Goal: Check status: Check status

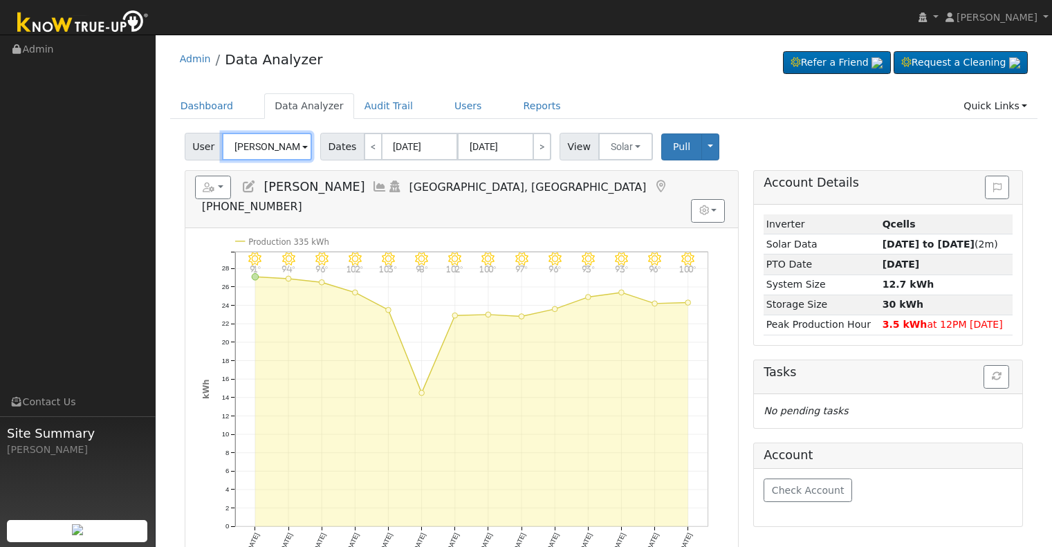
click at [275, 143] on input "[PERSON_NAME]" at bounding box center [267, 147] width 90 height 28
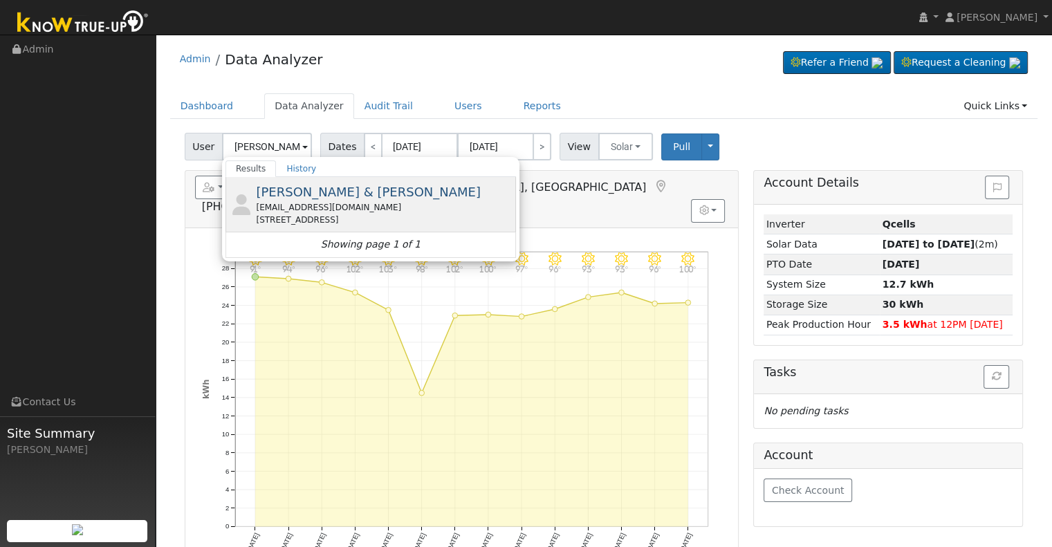
click at [299, 202] on div "[EMAIL_ADDRESS][DOMAIN_NAME]" at bounding box center [384, 207] width 257 height 12
type input "[PERSON_NAME] & [PERSON_NAME]"
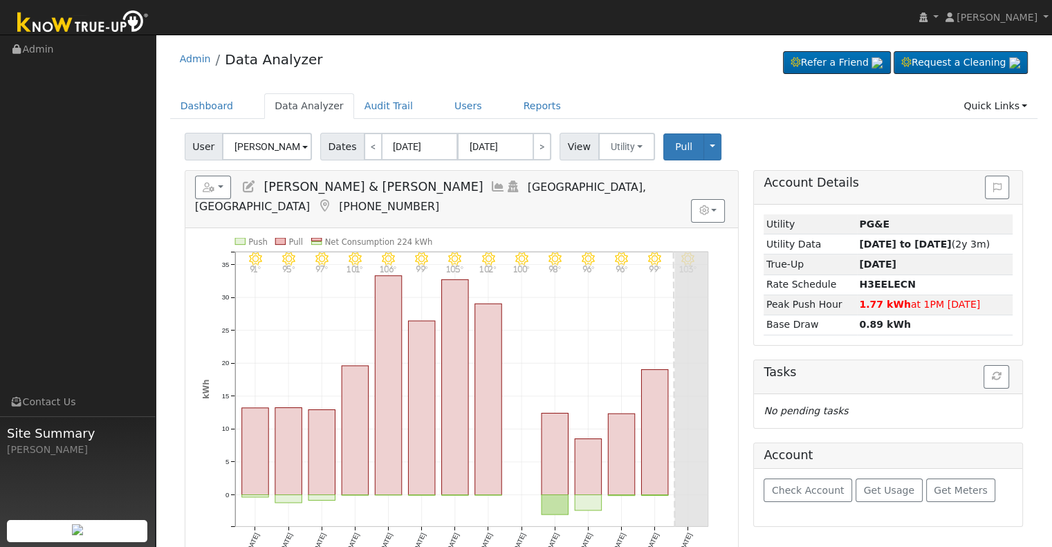
click at [491, 185] on icon at bounding box center [498, 187] width 15 height 12
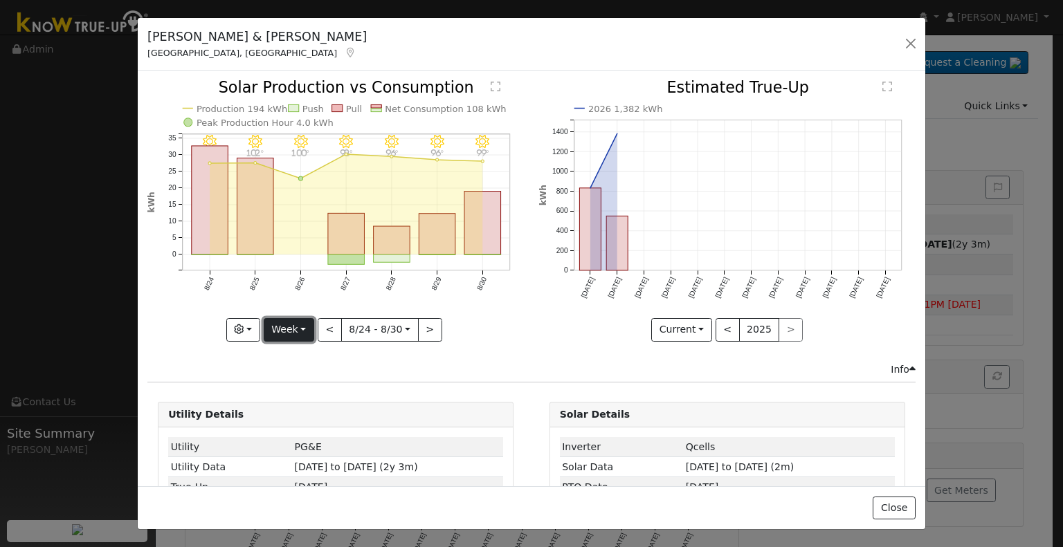
click at [293, 322] on button "Week" at bounding box center [289, 330] width 51 height 24
click at [327, 409] on link "Year" at bounding box center [312, 415] width 96 height 19
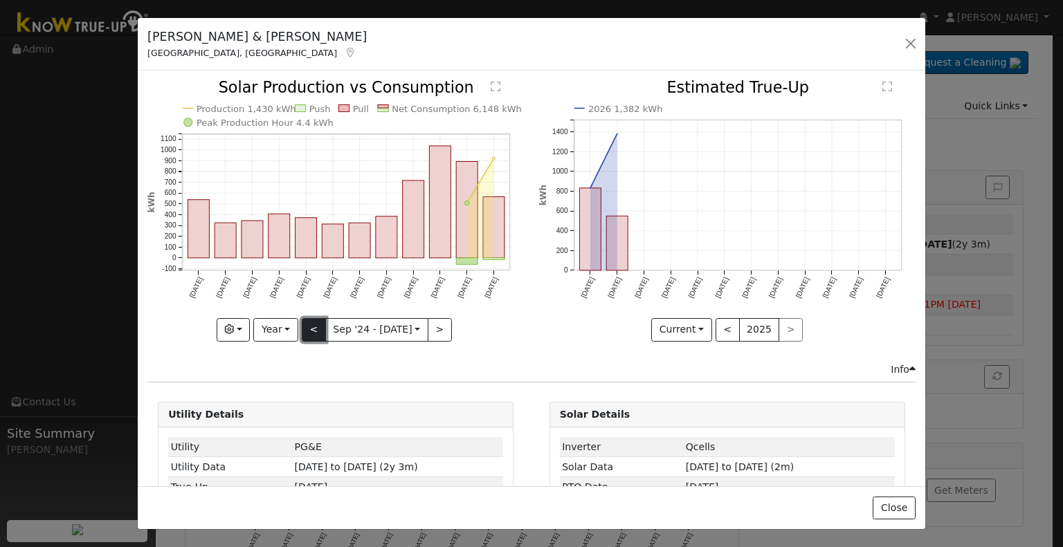
click at [313, 331] on button "<" at bounding box center [314, 330] width 24 height 24
type input "[DATE]"
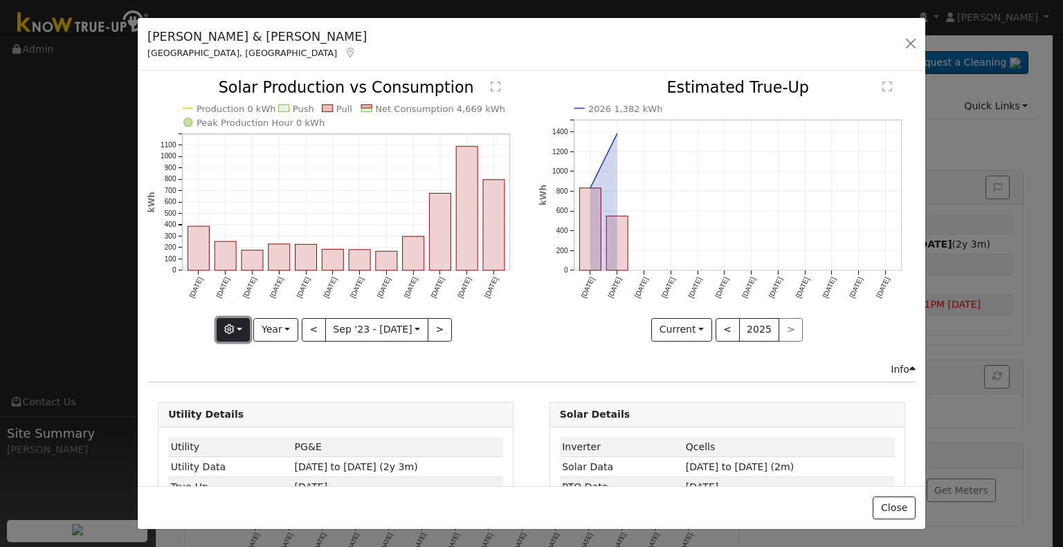
click at [244, 324] on button "button" at bounding box center [234, 330] width 34 height 24
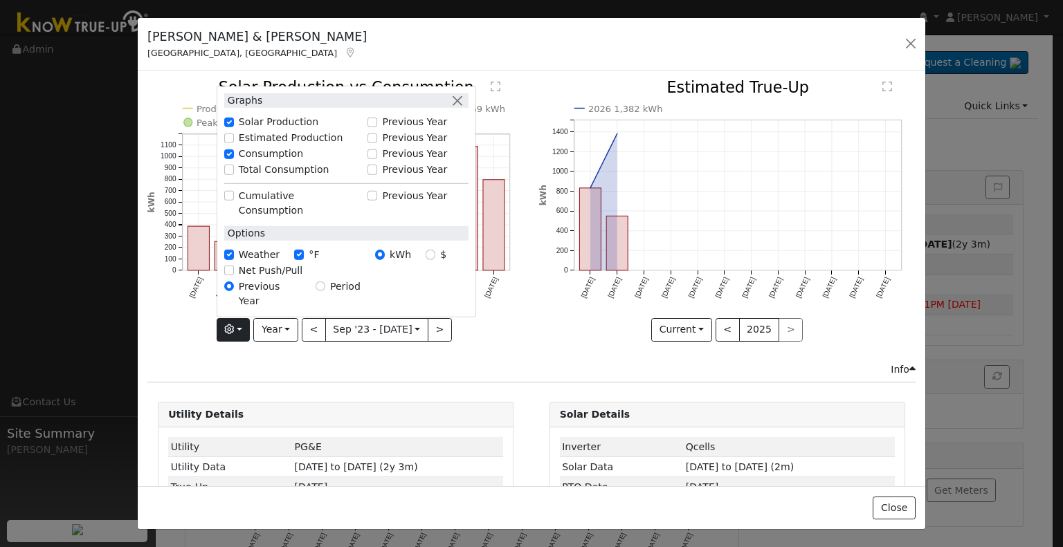
click at [268, 177] on label "Total Consumption" at bounding box center [284, 170] width 91 height 15
click at [234, 174] on input "Total Consumption" at bounding box center [229, 170] width 10 height 10
checkbox input "true"
click at [496, 334] on icon "Production 0 kWh Push Pull Total Consumption 0 kWh Net Consumption 4,669 kWh Pe…" at bounding box center [335, 209] width 376 height 259
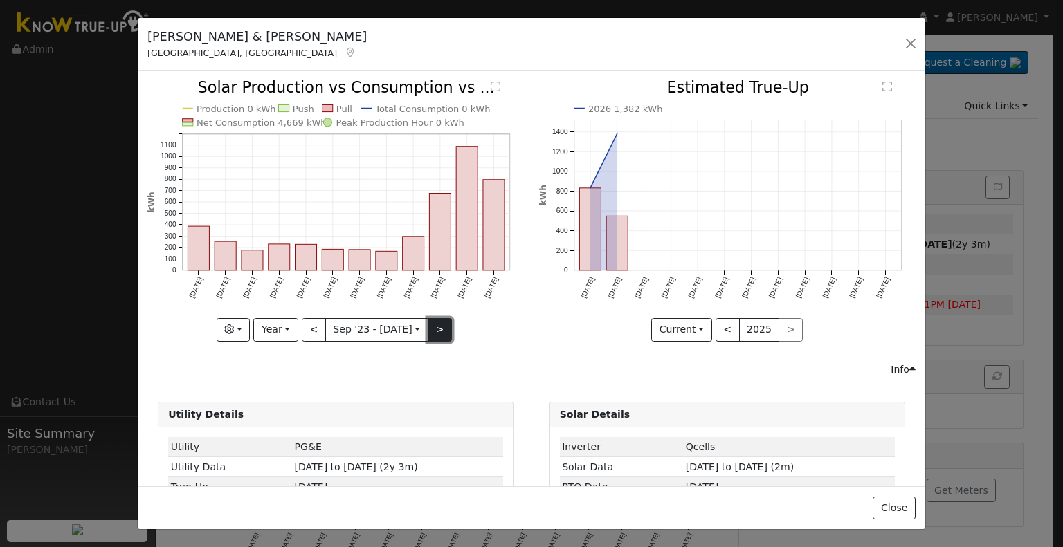
click at [434, 322] on button ">" at bounding box center [440, 330] width 24 height 24
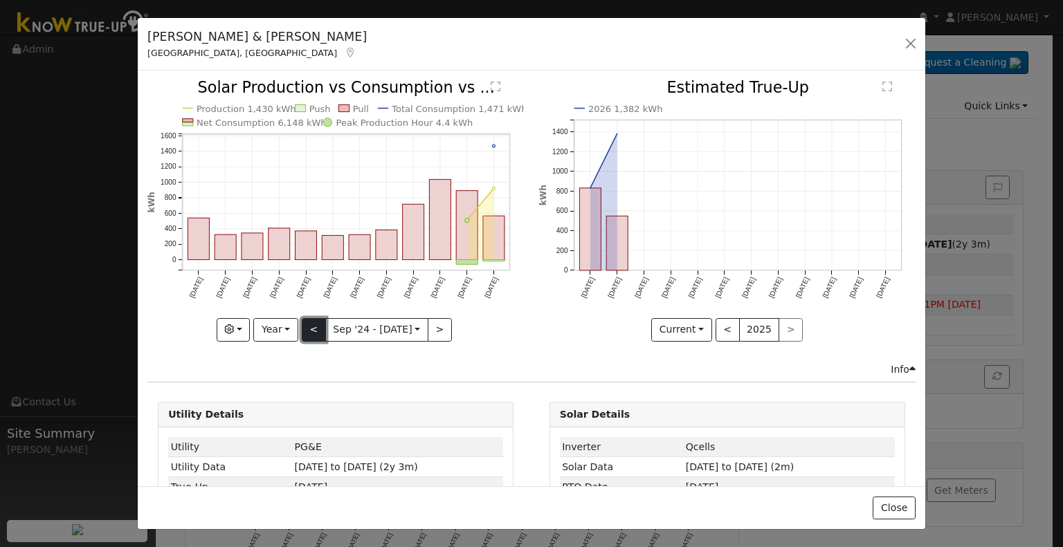
click at [313, 322] on button "<" at bounding box center [314, 330] width 24 height 24
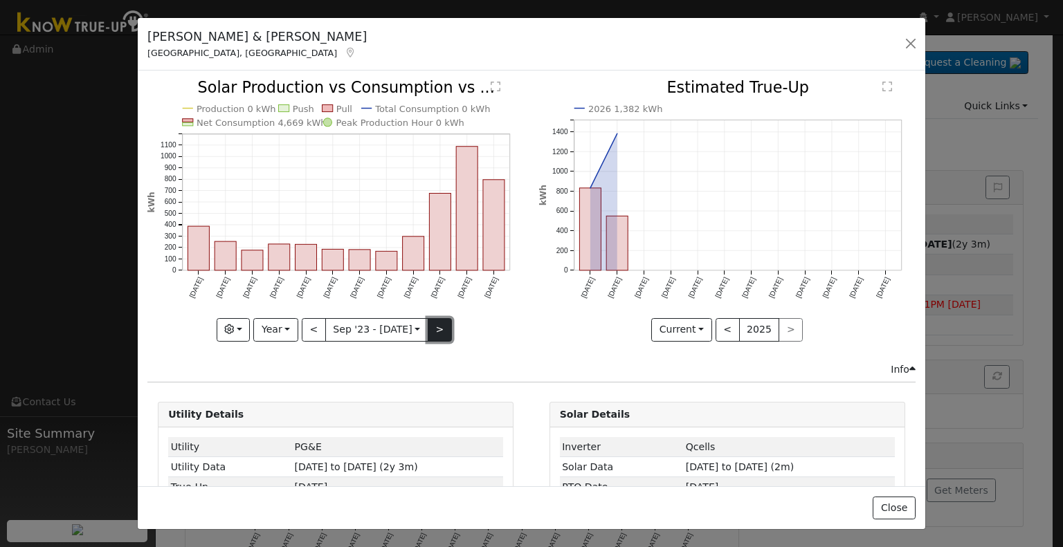
click at [437, 319] on button ">" at bounding box center [440, 330] width 24 height 24
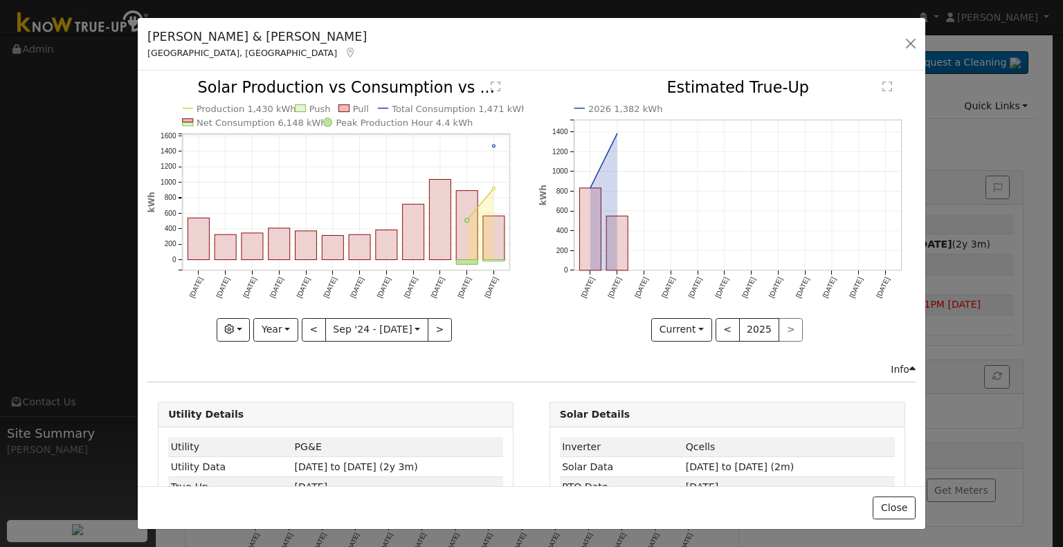
click at [428, 318] on div "< Sep '24 - Aug '25 [DATE] >" at bounding box center [377, 330] width 150 height 24
click at [431, 327] on button ">" at bounding box center [440, 330] width 24 height 24
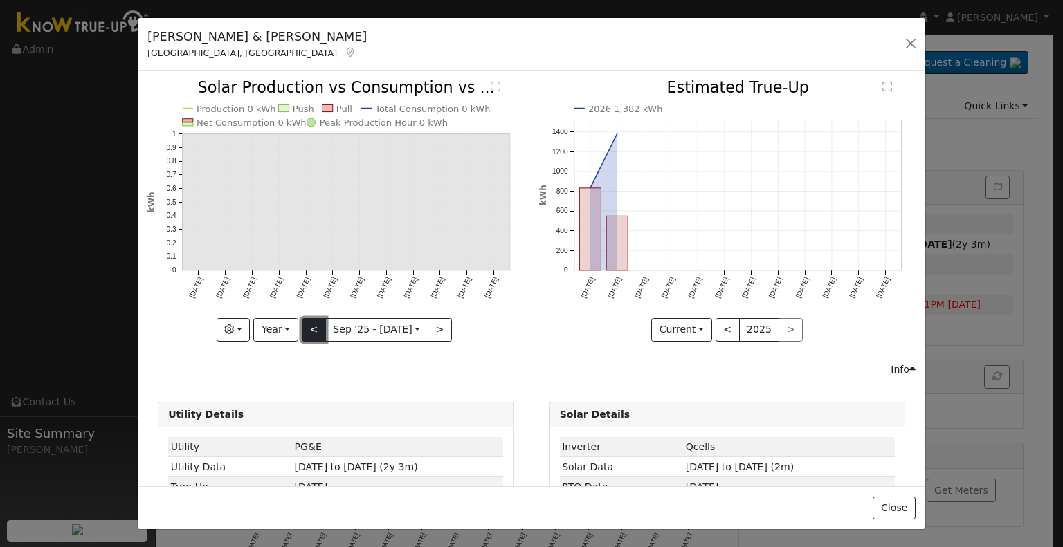
click at [313, 325] on button "<" at bounding box center [314, 330] width 24 height 24
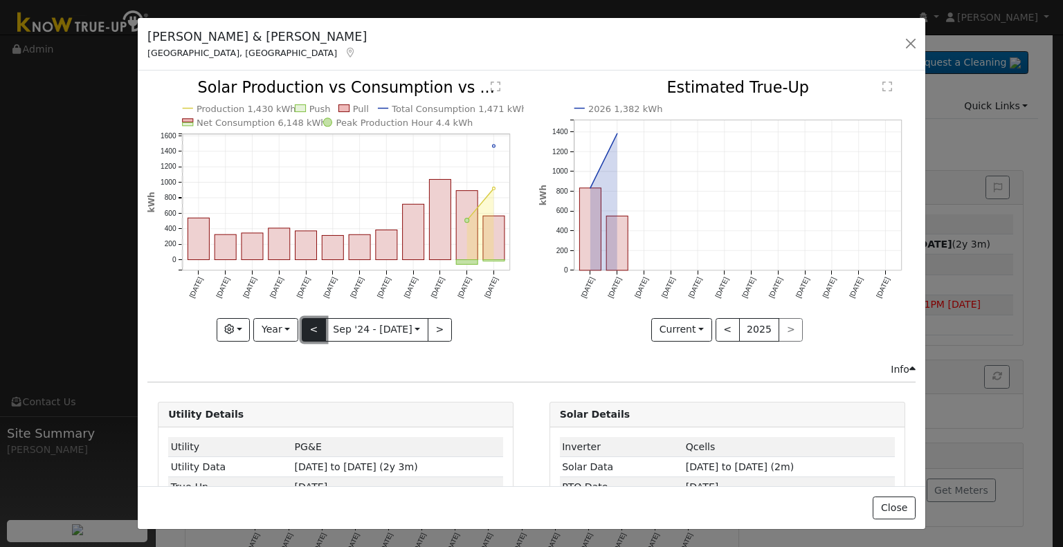
click at [315, 331] on button "<" at bounding box center [314, 330] width 24 height 24
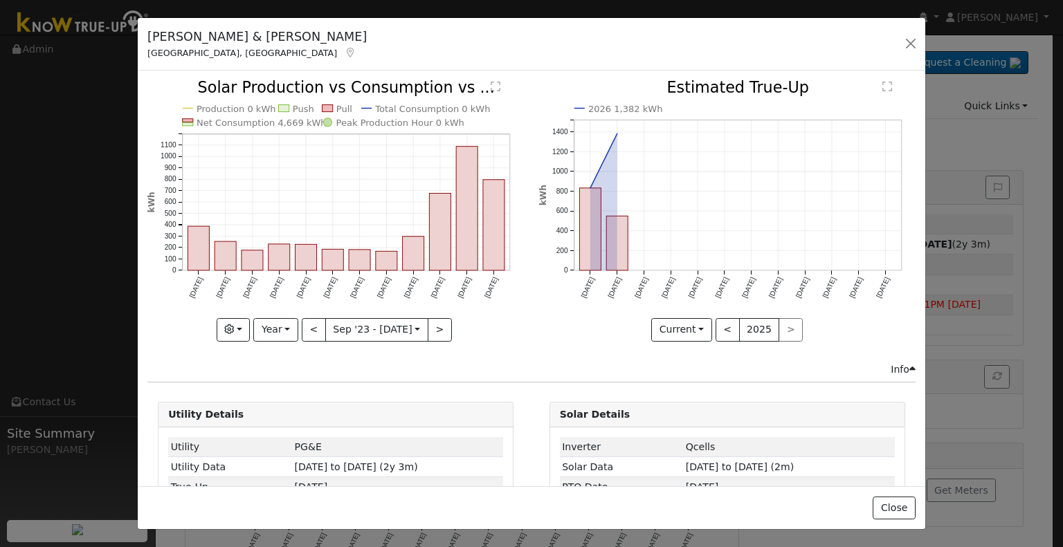
click at [445, 322] on icon "Production 0 kWh Push Pull Total Consumption 0 kWh Net Consumption 4,669 kWh Pe…" at bounding box center [335, 209] width 376 height 259
click at [436, 322] on button ">" at bounding box center [440, 330] width 24 height 24
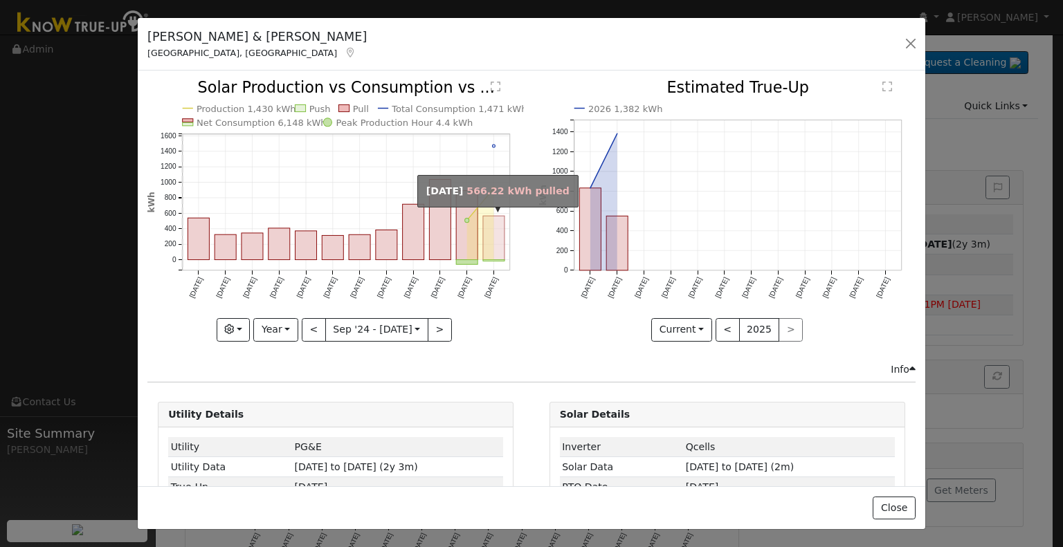
click at [495, 228] on rect "onclick=""" at bounding box center [493, 239] width 21 height 44
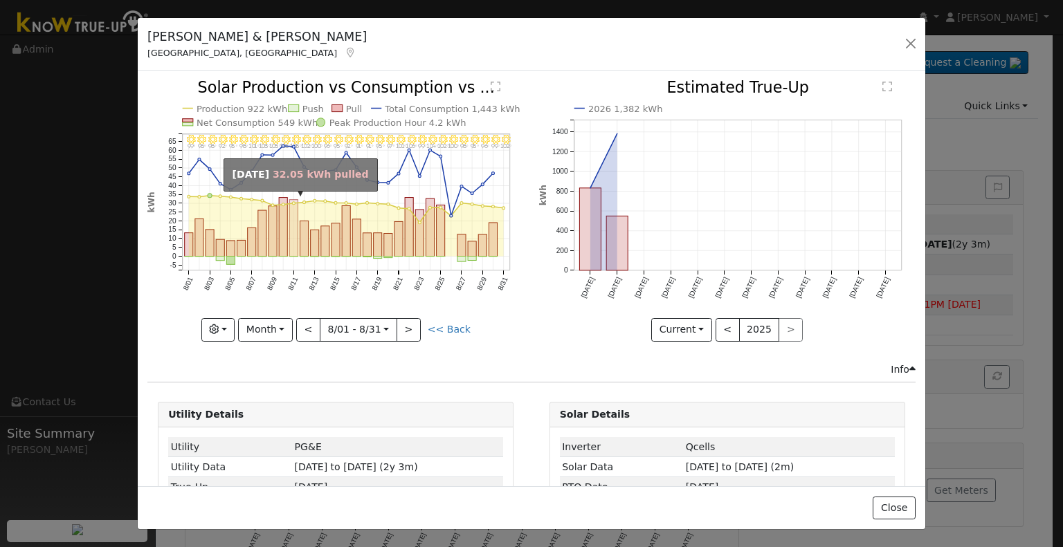
click at [293, 210] on rect "onclick=""" at bounding box center [294, 228] width 8 height 57
type input "[DATE]"
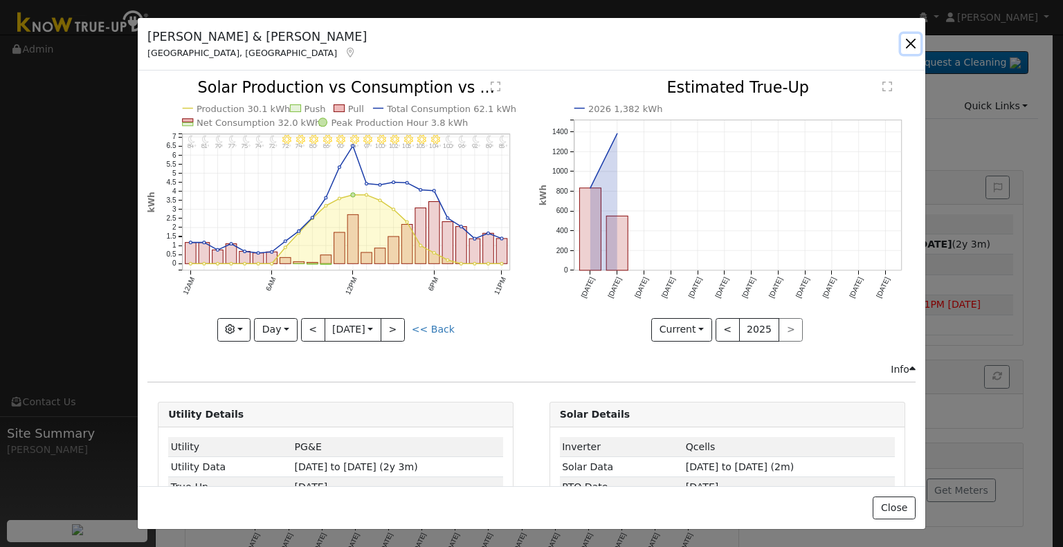
click at [908, 44] on button "button" at bounding box center [910, 43] width 19 height 19
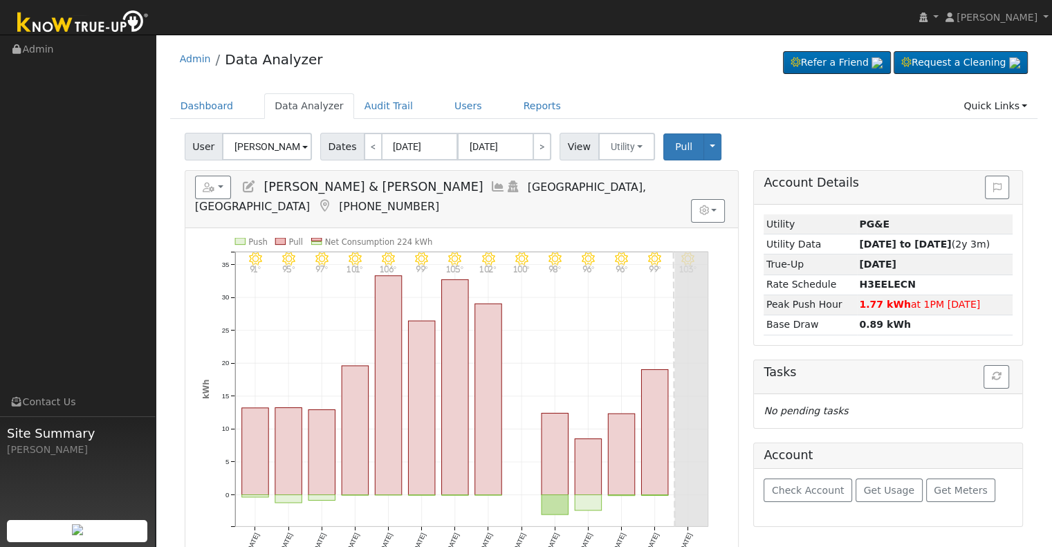
click at [491, 183] on icon at bounding box center [498, 187] width 15 height 12
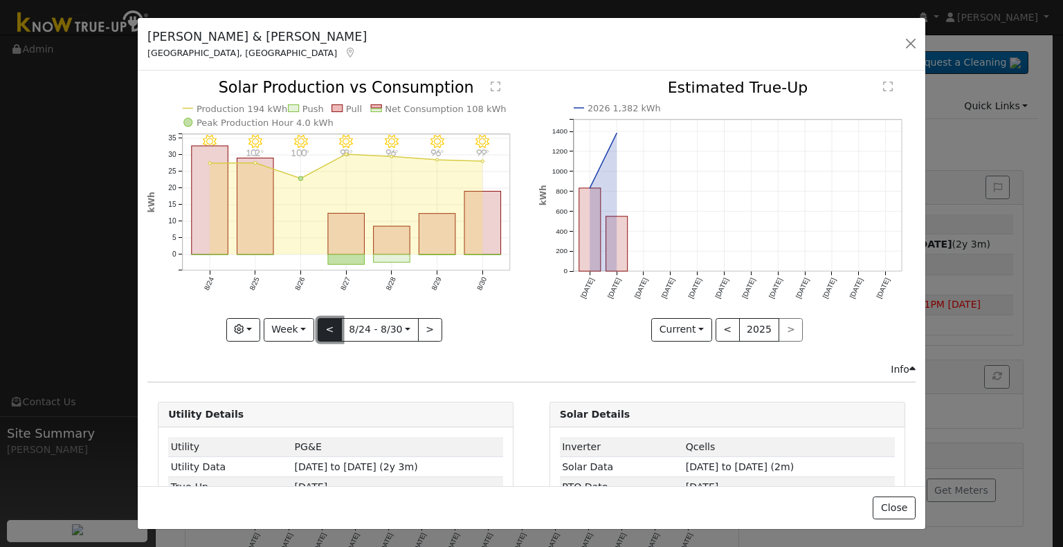
click at [321, 329] on button "<" at bounding box center [330, 330] width 24 height 24
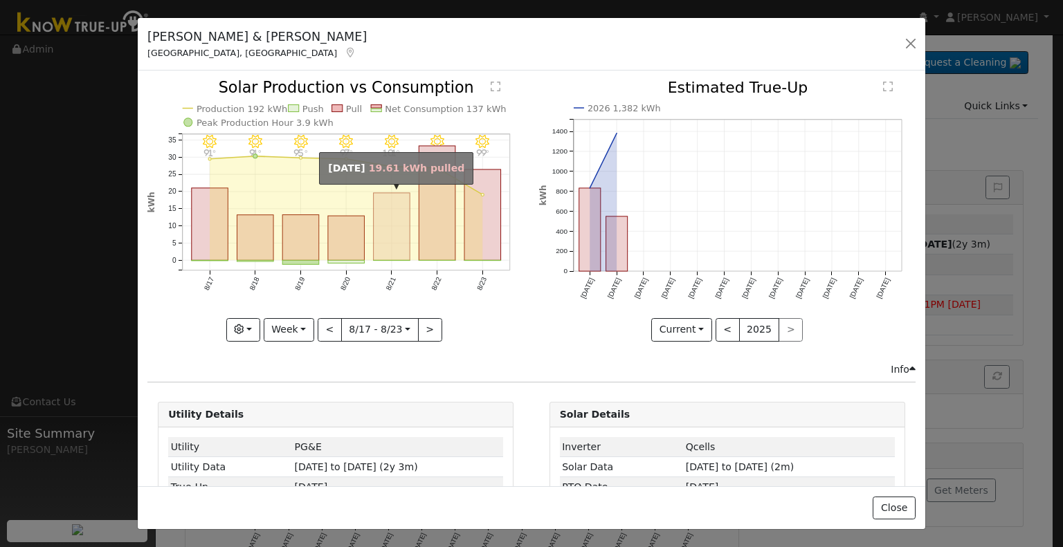
click at [379, 241] on rect "onclick=""" at bounding box center [392, 226] width 37 height 67
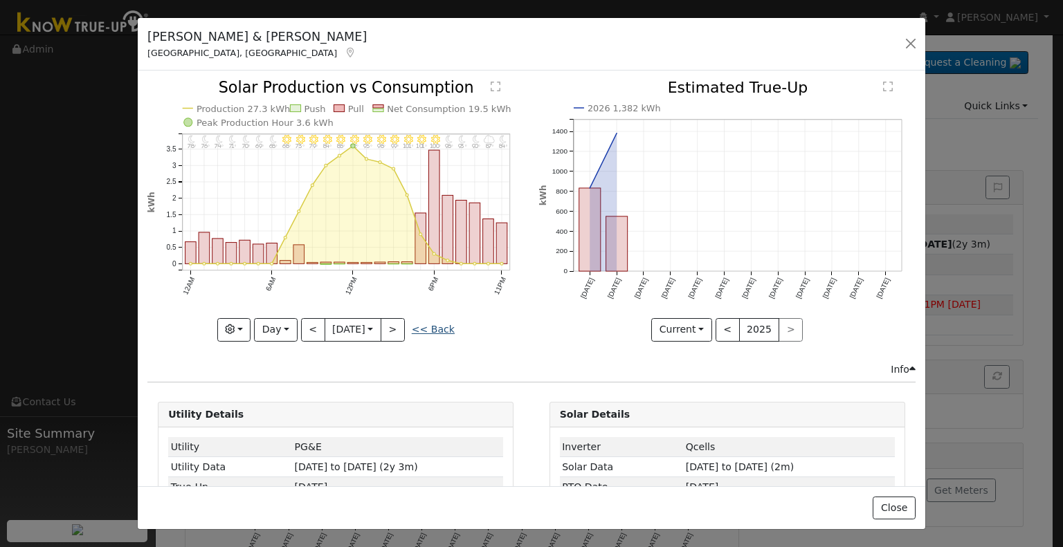
click at [439, 326] on link "<< Back" at bounding box center [433, 329] width 43 height 11
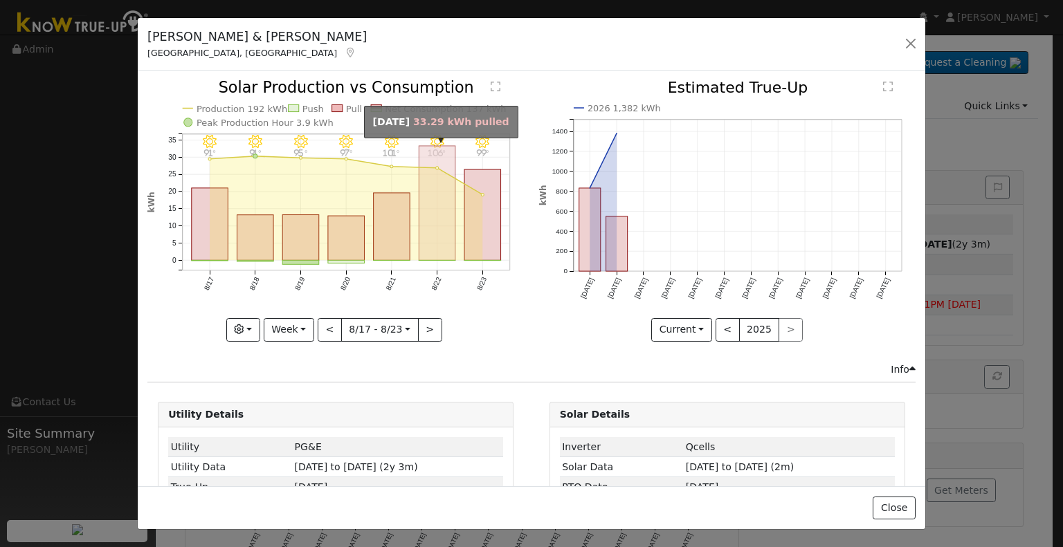
click at [444, 229] on rect "onclick=""" at bounding box center [437, 203] width 37 height 115
type input "[DATE]"
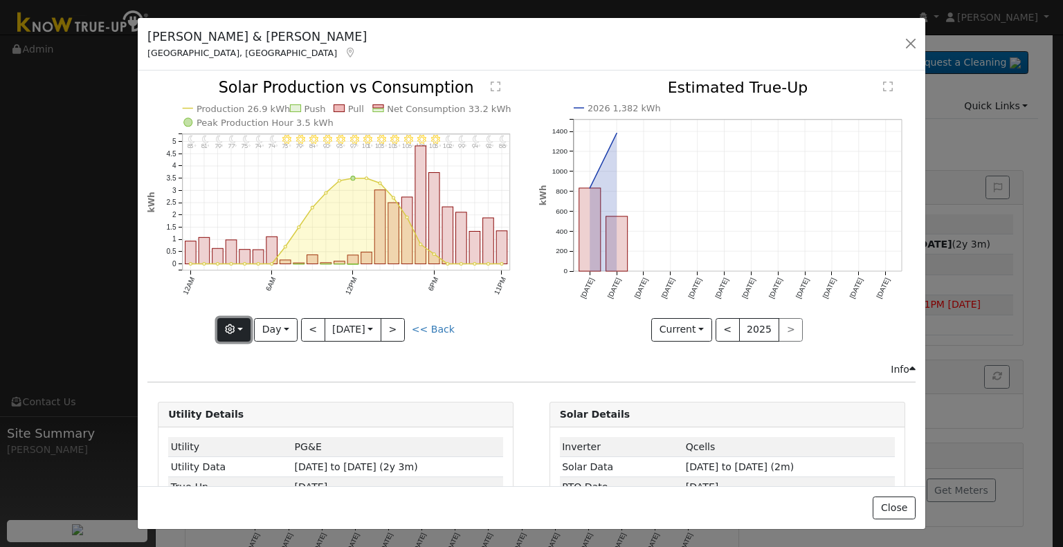
click at [250, 321] on button "button" at bounding box center [234, 330] width 34 height 24
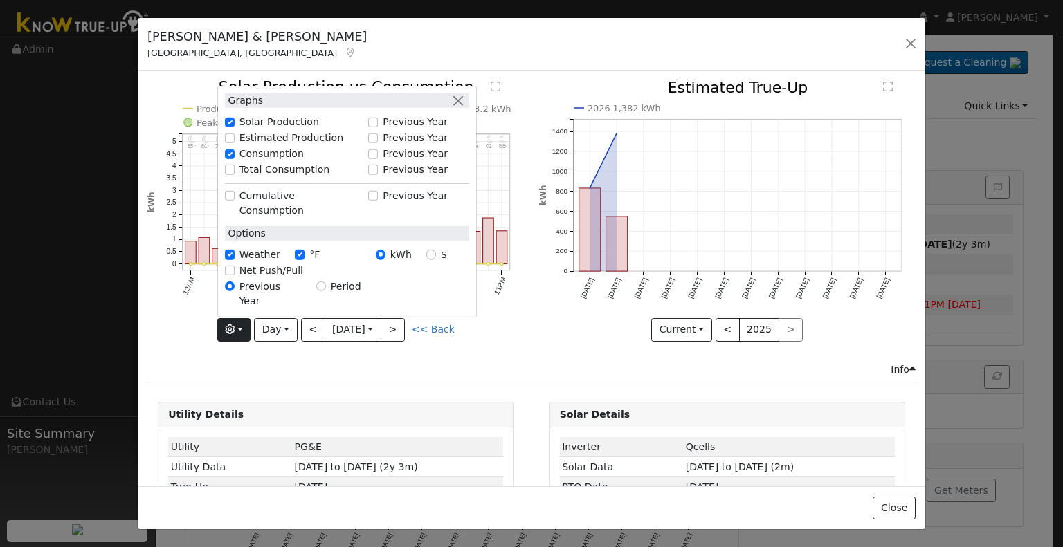
click at [279, 177] on label "Total Consumption" at bounding box center [284, 170] width 91 height 15
click at [235, 174] on input "Total Consumption" at bounding box center [230, 170] width 10 height 10
checkbox input "true"
click at [440, 340] on div "11PM - Clear 88° 10PM - Clear 92° 9PM - Clear 94° 8PM - Clear 99° 7PM - Clear 1…" at bounding box center [335, 221] width 391 height 282
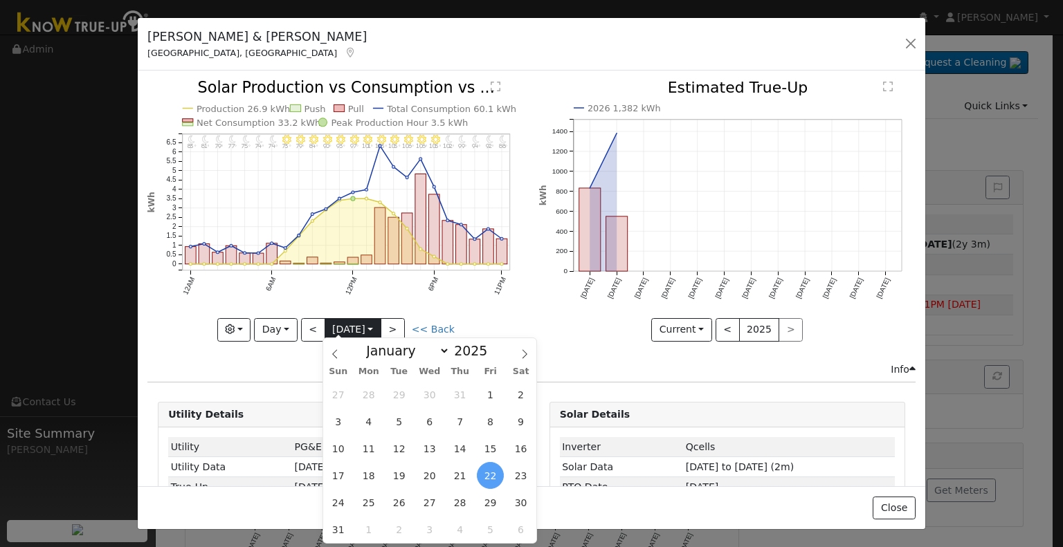
click at [354, 323] on input "[DATE]" at bounding box center [352, 330] width 55 height 22
click at [453, 503] on span "28" at bounding box center [459, 502] width 27 height 27
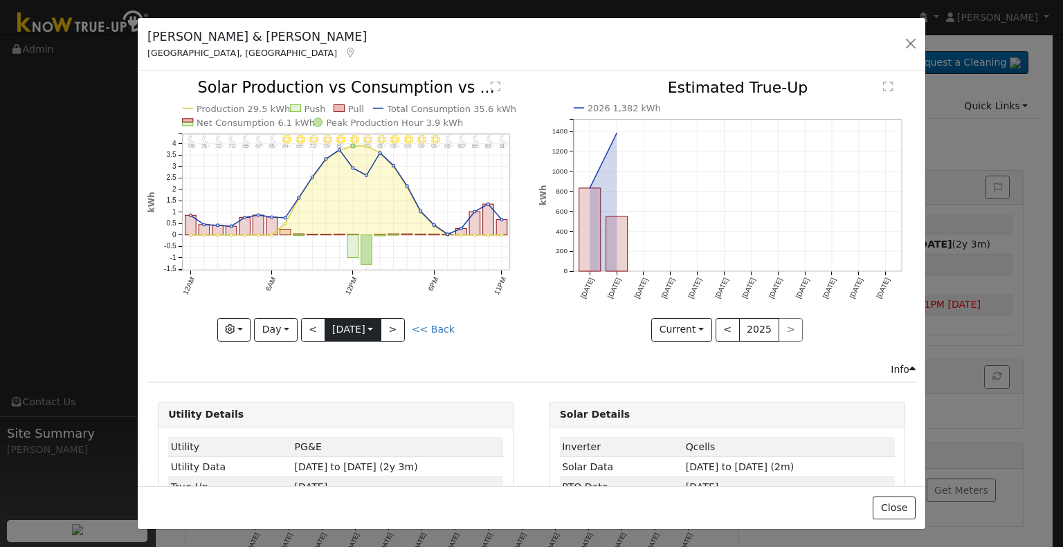
click at [363, 319] on input "[DATE]" at bounding box center [352, 330] width 55 height 22
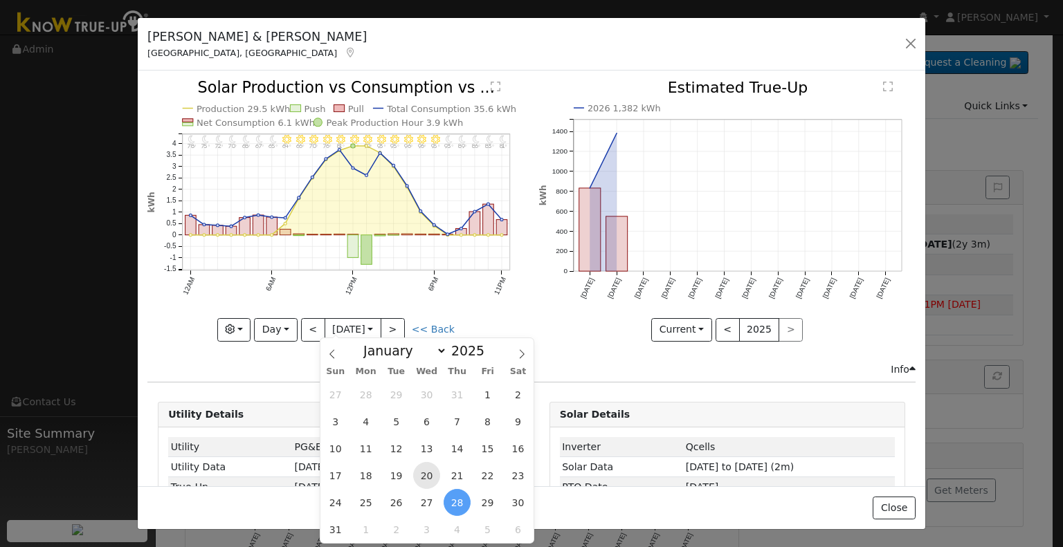
click at [429, 478] on span "20" at bounding box center [426, 475] width 27 height 27
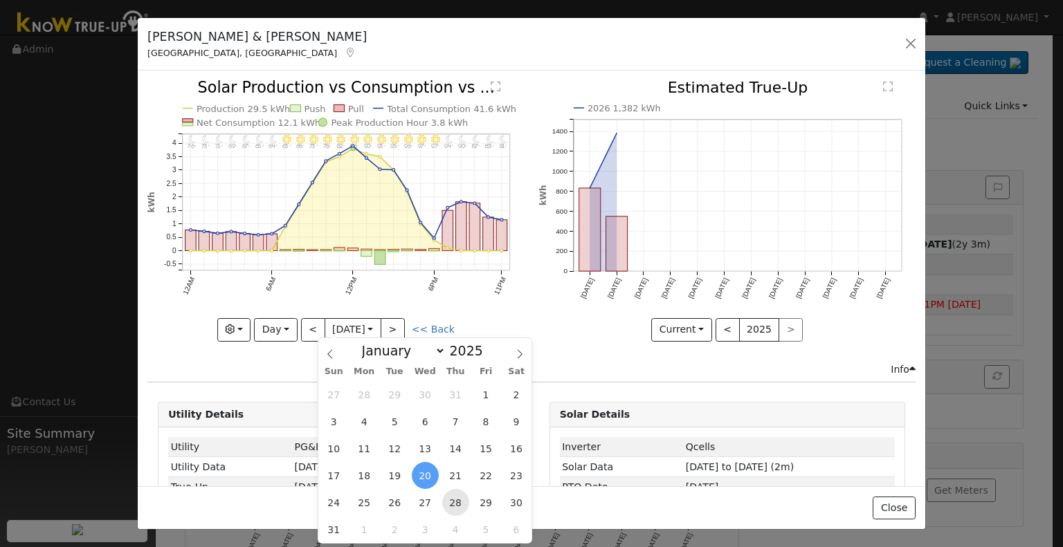
click at [462, 502] on span "28" at bounding box center [455, 502] width 27 height 27
type input "[DATE]"
